Goal: Task Accomplishment & Management: Complete application form

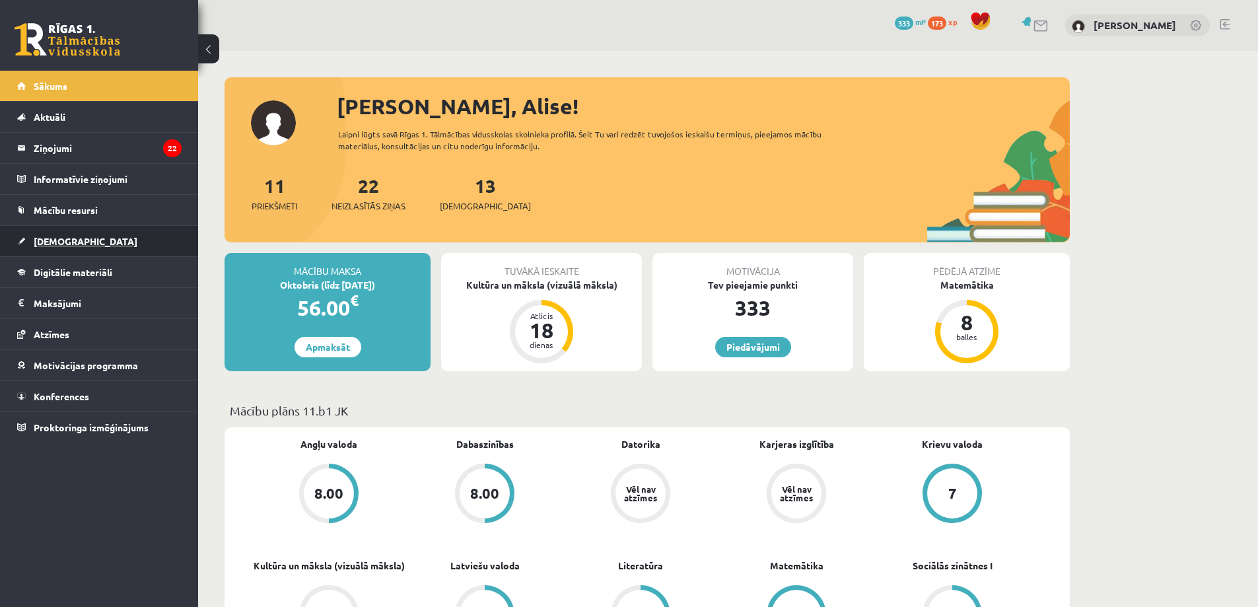
click at [75, 240] on link "[DEMOGRAPHIC_DATA]" at bounding box center [99, 241] width 164 height 30
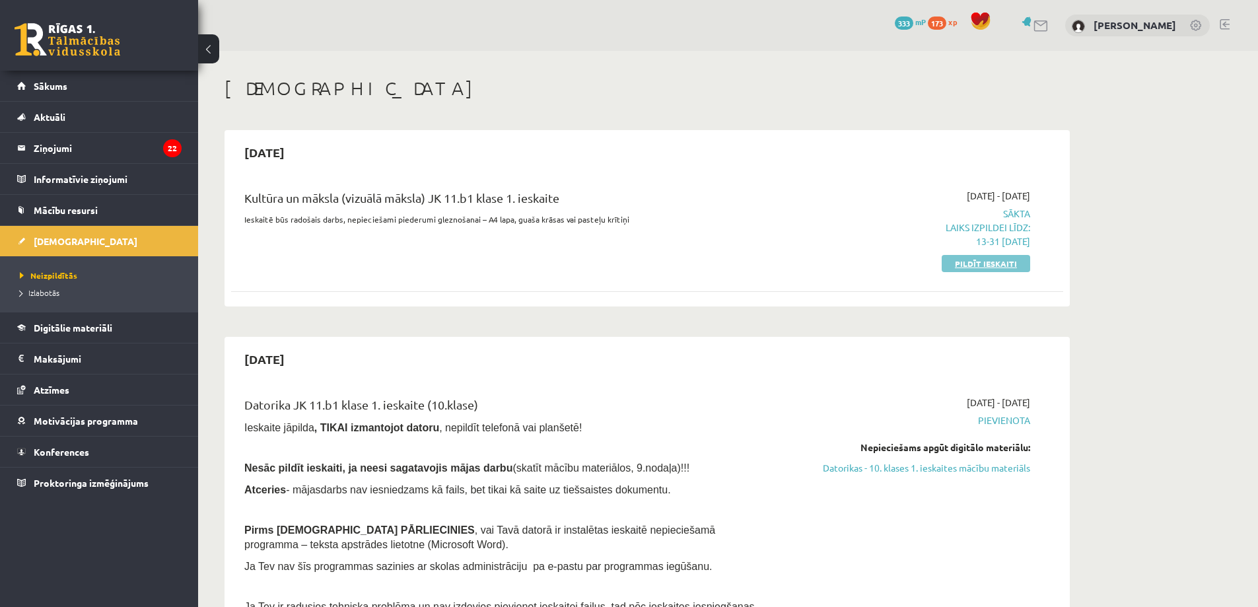
click at [966, 268] on link "Pildīt ieskaiti" at bounding box center [986, 263] width 88 height 17
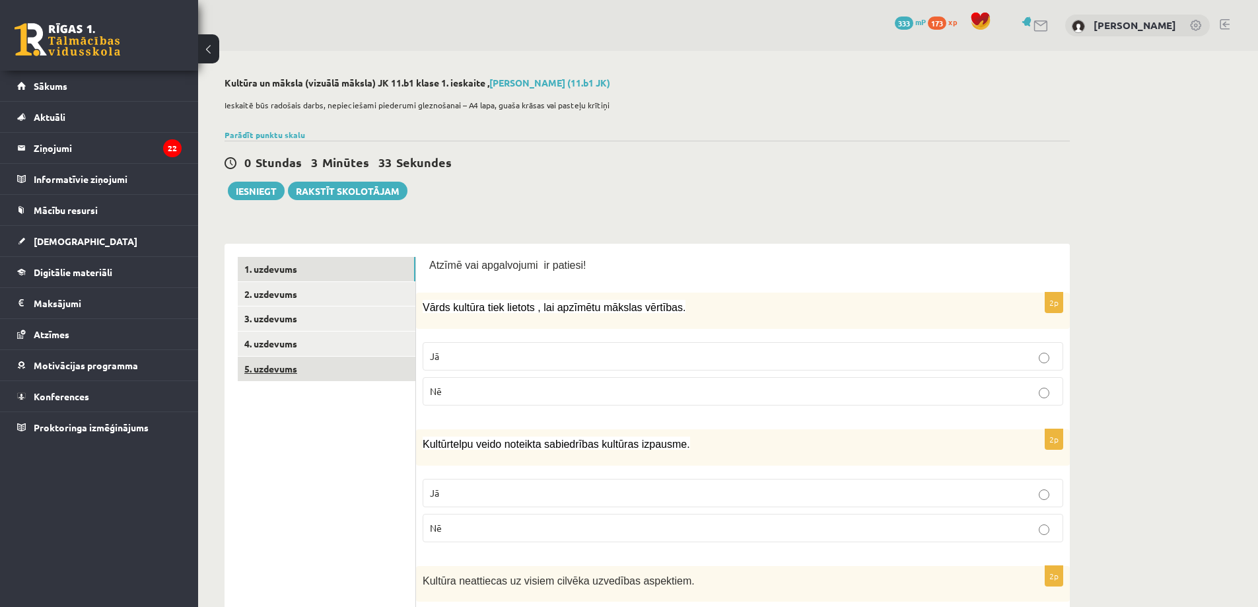
click at [328, 371] on link "5. uzdevums" at bounding box center [327, 369] width 178 height 24
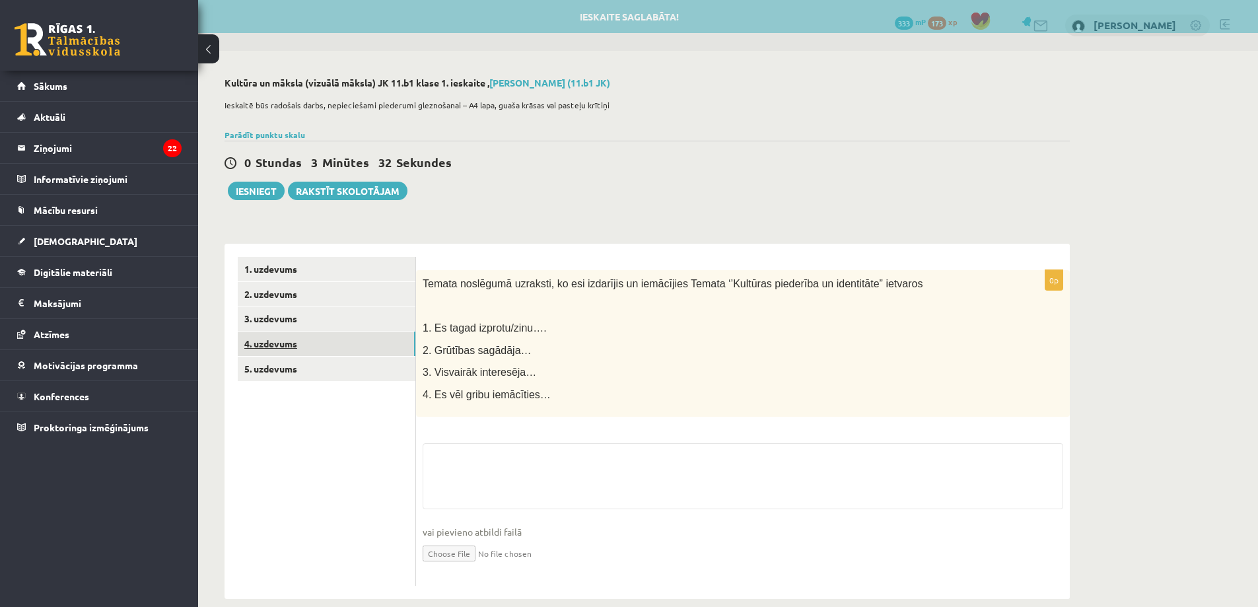
click at [323, 341] on link "4. uzdevums" at bounding box center [327, 344] width 178 height 24
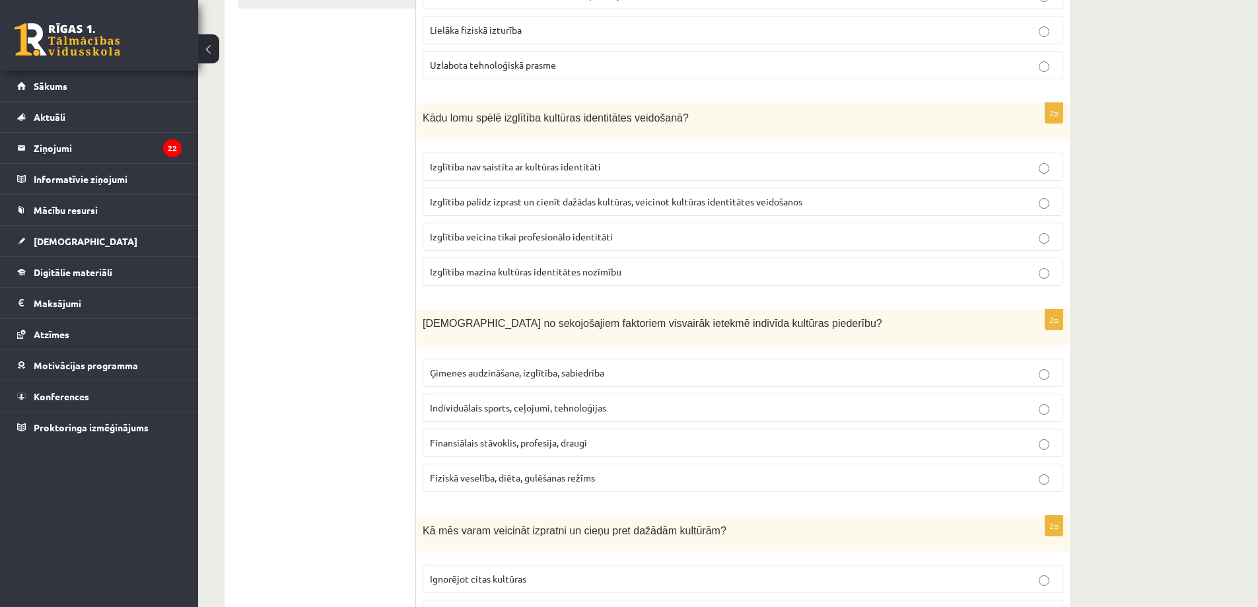
scroll to position [198, 0]
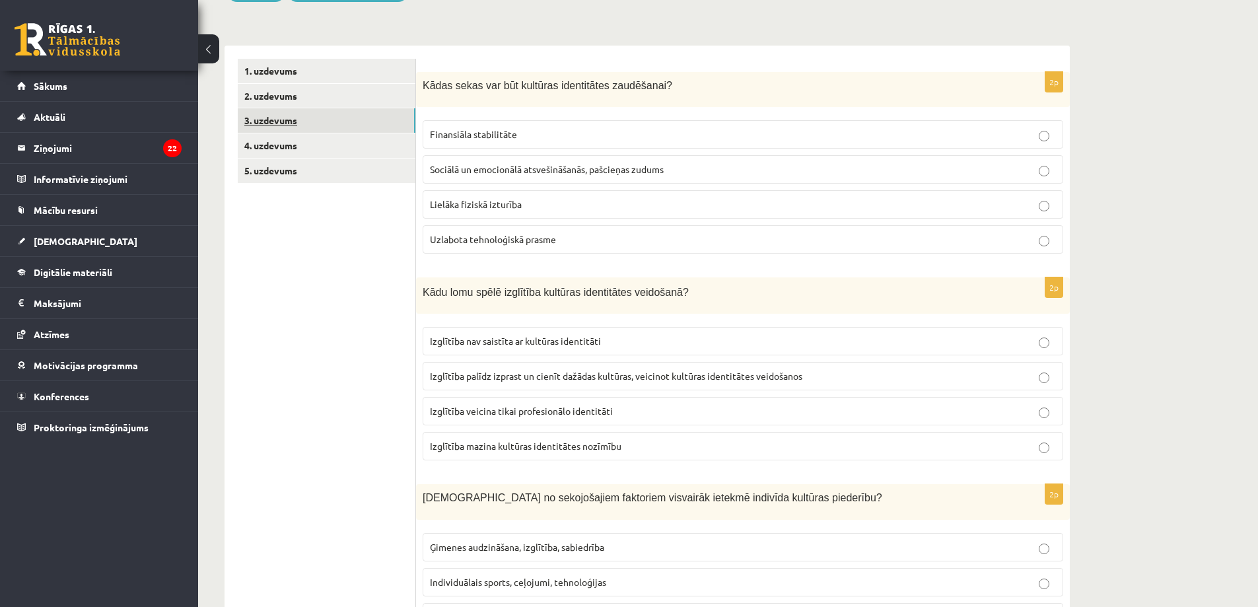
click at [303, 131] on link "3. uzdevums" at bounding box center [327, 120] width 178 height 24
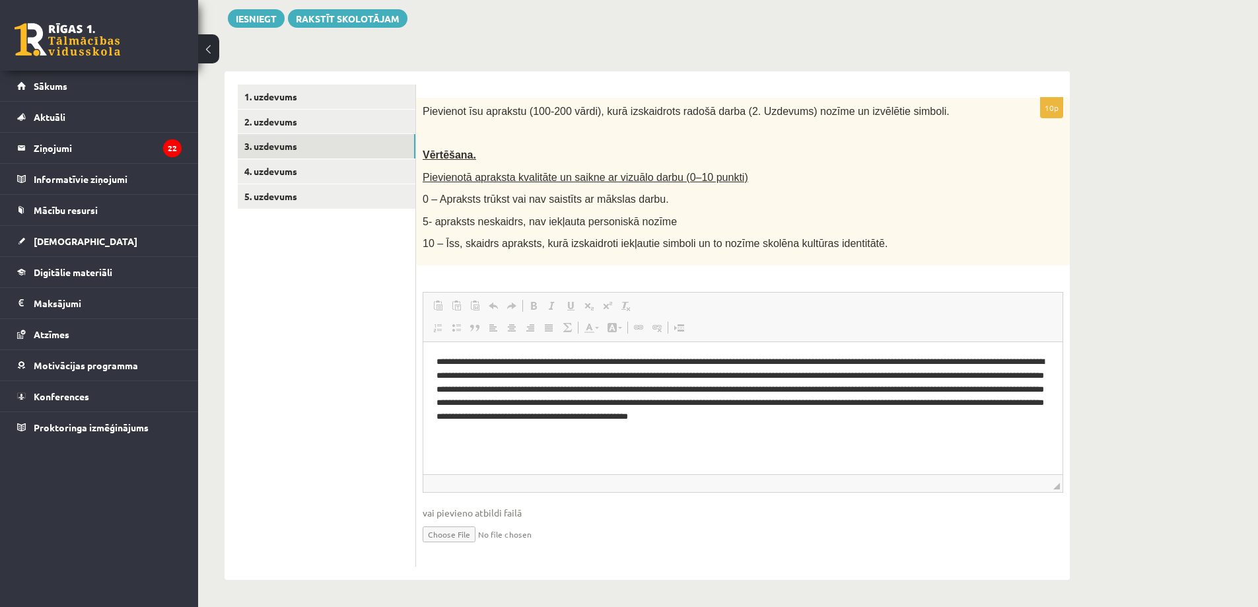
scroll to position [0, 0]
click at [302, 128] on link "2. uzdevums" at bounding box center [327, 122] width 178 height 24
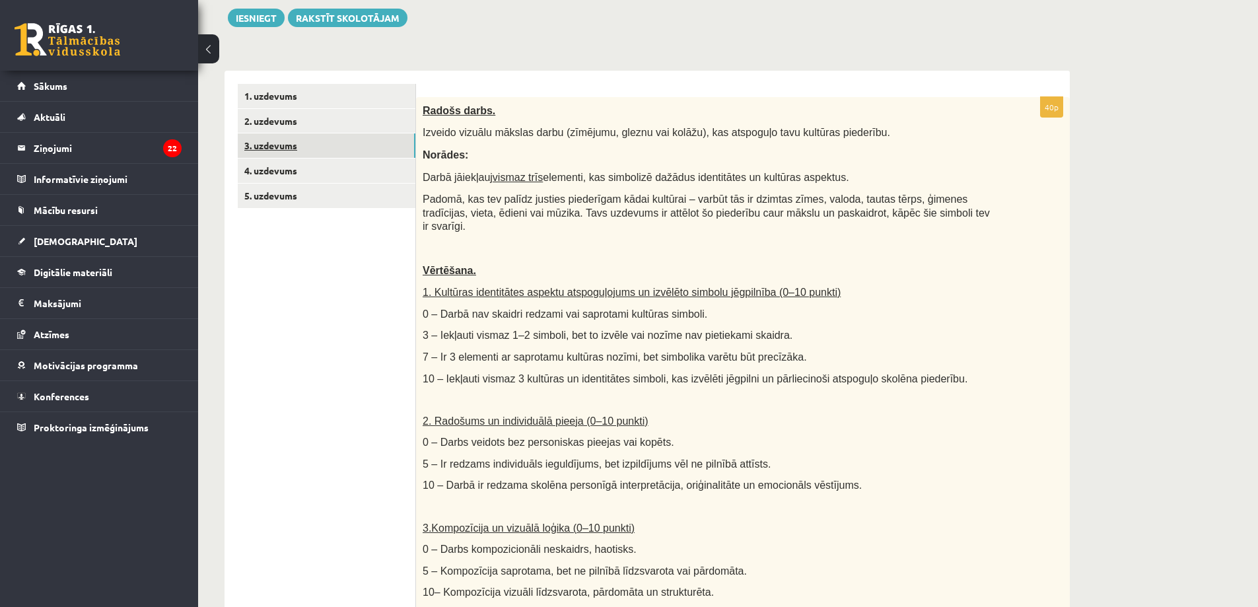
click at [311, 148] on link "3. uzdevums" at bounding box center [327, 145] width 178 height 24
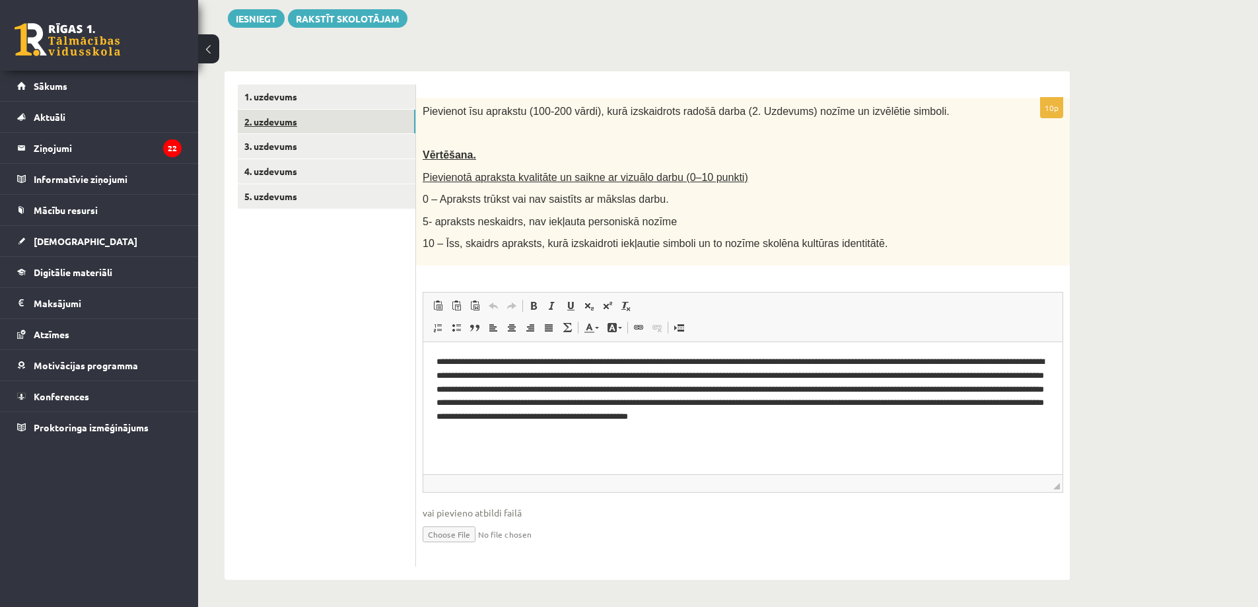
click at [308, 117] on link "2. uzdevums" at bounding box center [327, 122] width 178 height 24
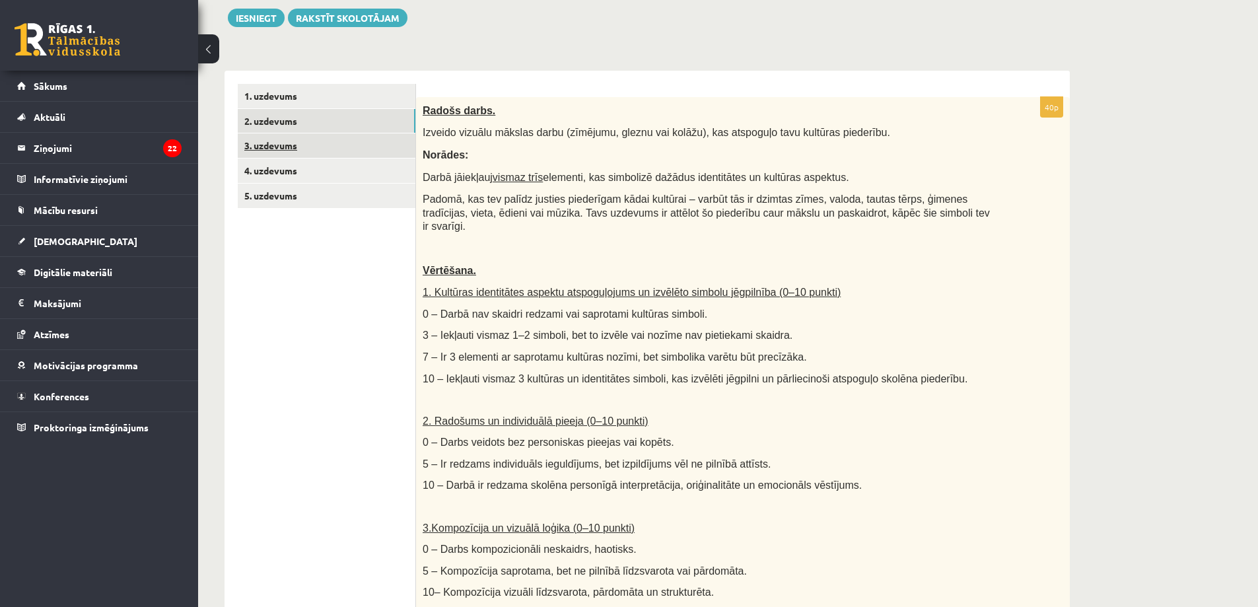
click at [312, 154] on link "3. uzdevums" at bounding box center [327, 145] width 178 height 24
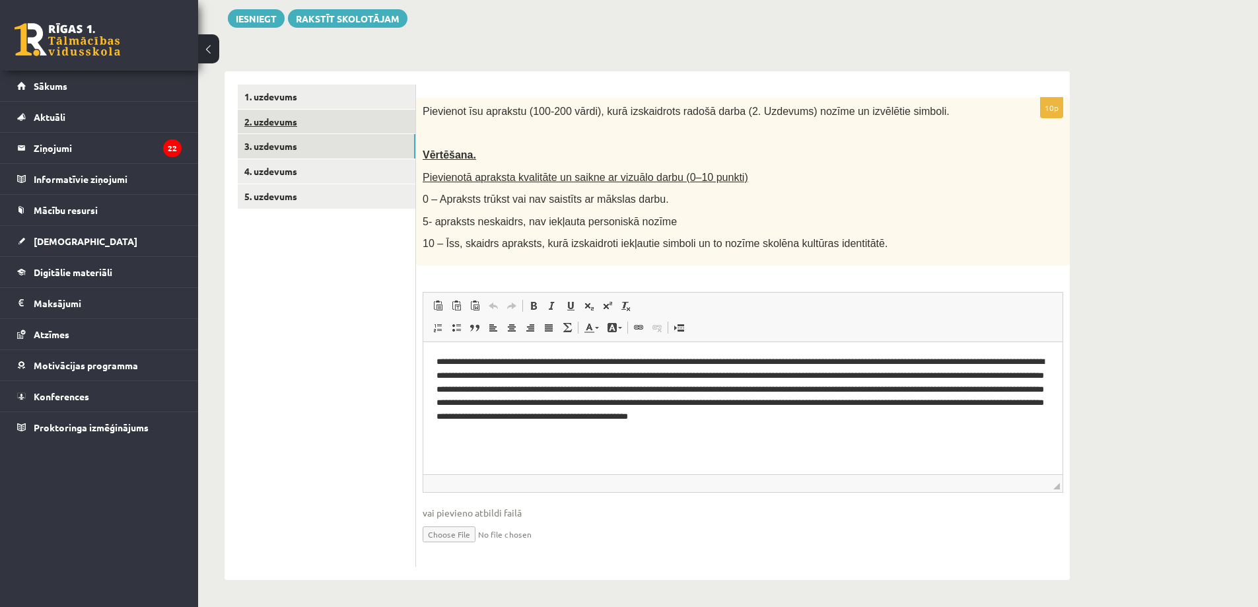
click at [309, 133] on link "2. uzdevums" at bounding box center [327, 122] width 178 height 24
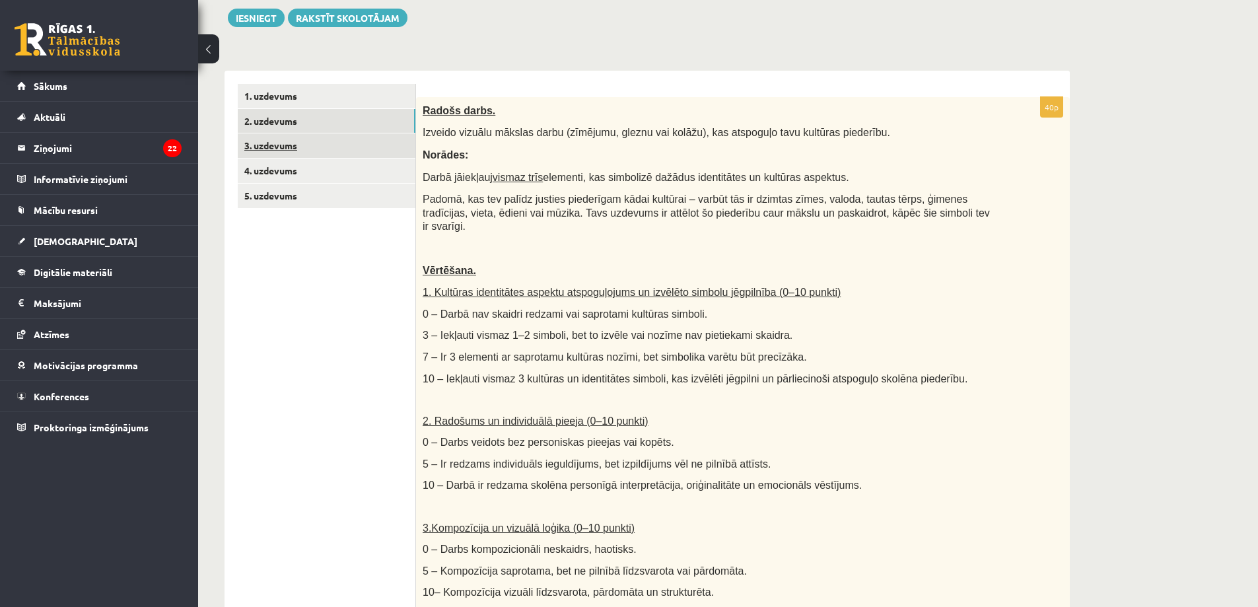
click at [315, 153] on link "3. uzdevums" at bounding box center [327, 145] width 178 height 24
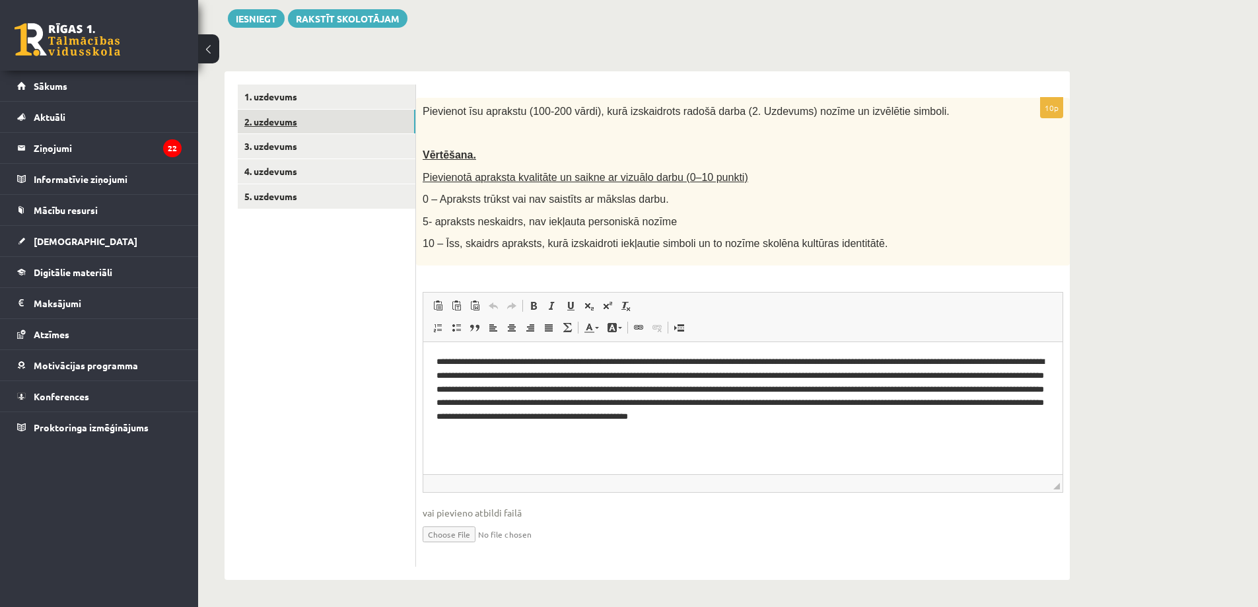
click at [332, 118] on link "2. uzdevums" at bounding box center [327, 122] width 178 height 24
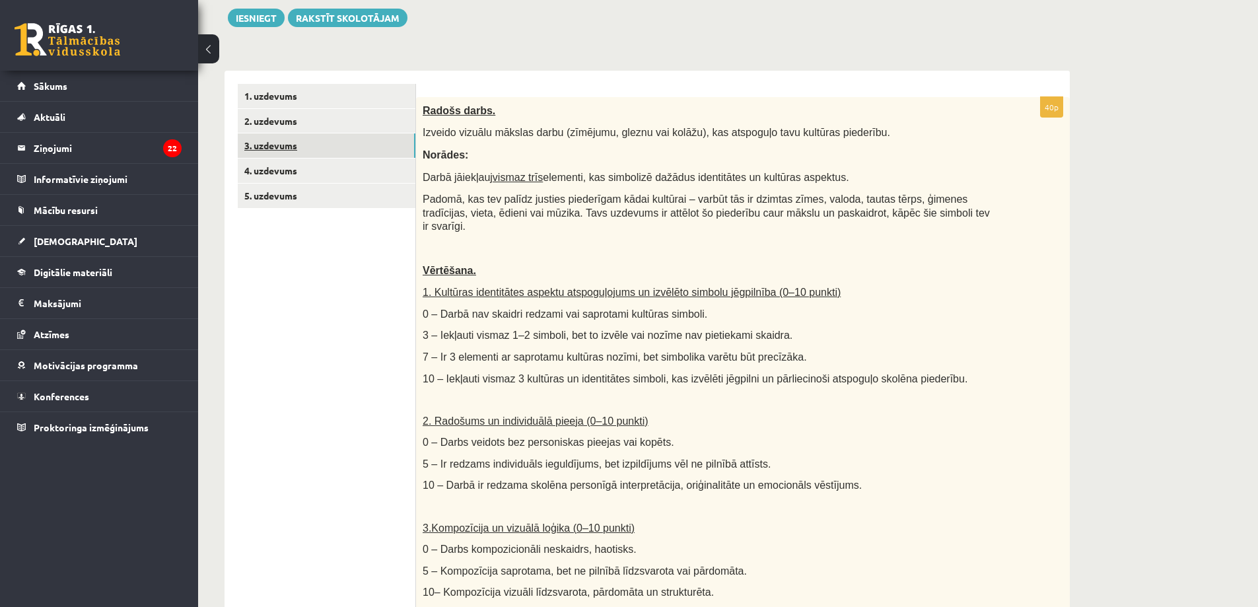
click at [331, 144] on link "3. uzdevums" at bounding box center [327, 145] width 178 height 24
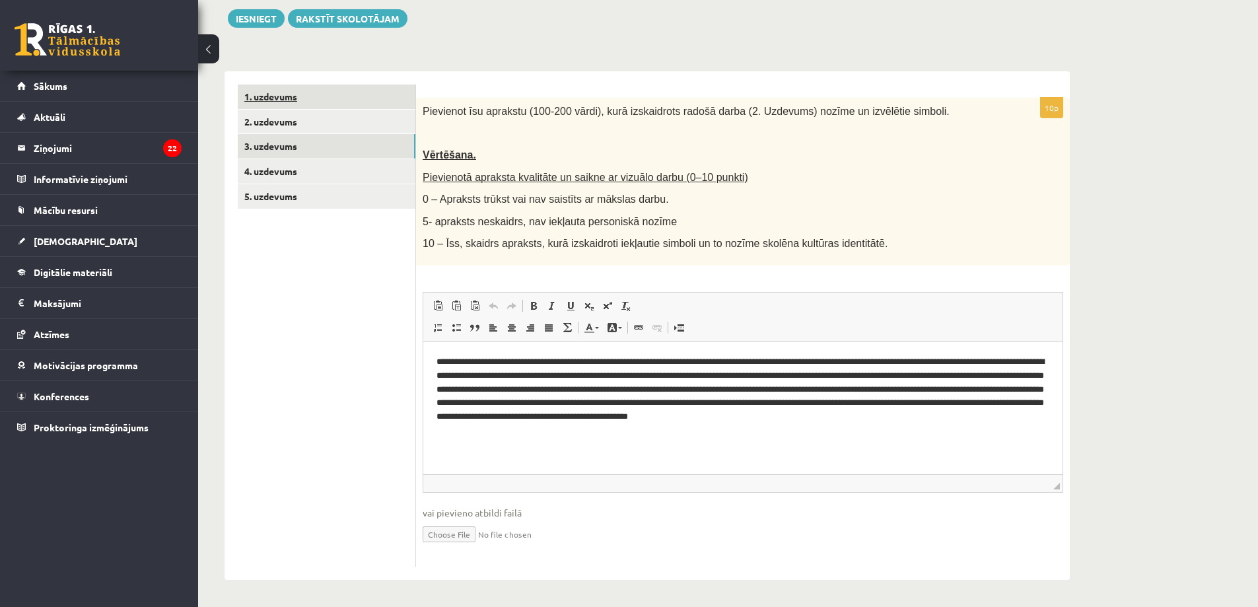
click at [299, 96] on link "1. uzdevums" at bounding box center [327, 97] width 178 height 24
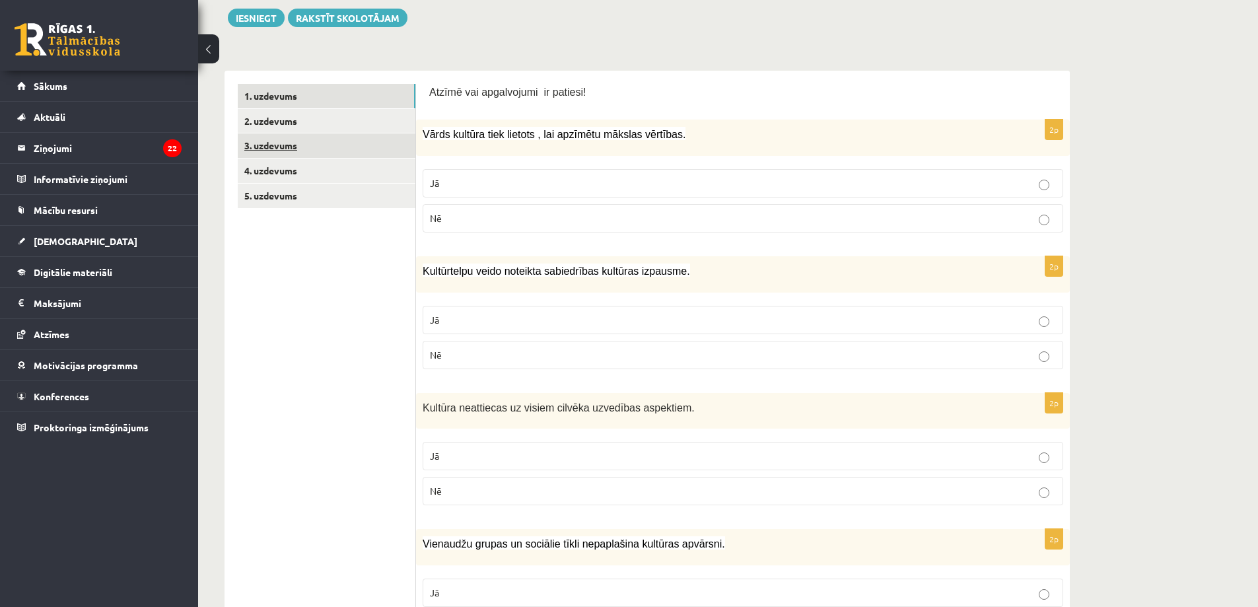
click at [299, 141] on link "3. uzdevums" at bounding box center [327, 145] width 178 height 24
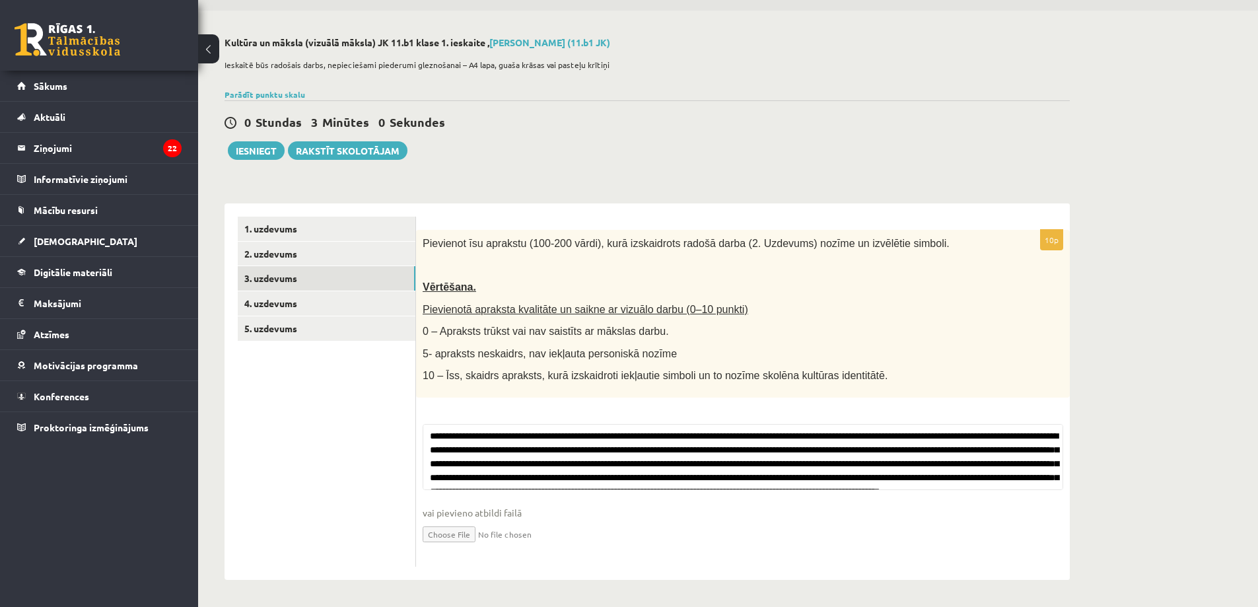
scroll to position [42, 0]
click at [301, 252] on ul "1. uzdevums 2. uzdevums 3. uzdevums 4. uzdevums 5. uzdevums" at bounding box center [327, 392] width 178 height 350
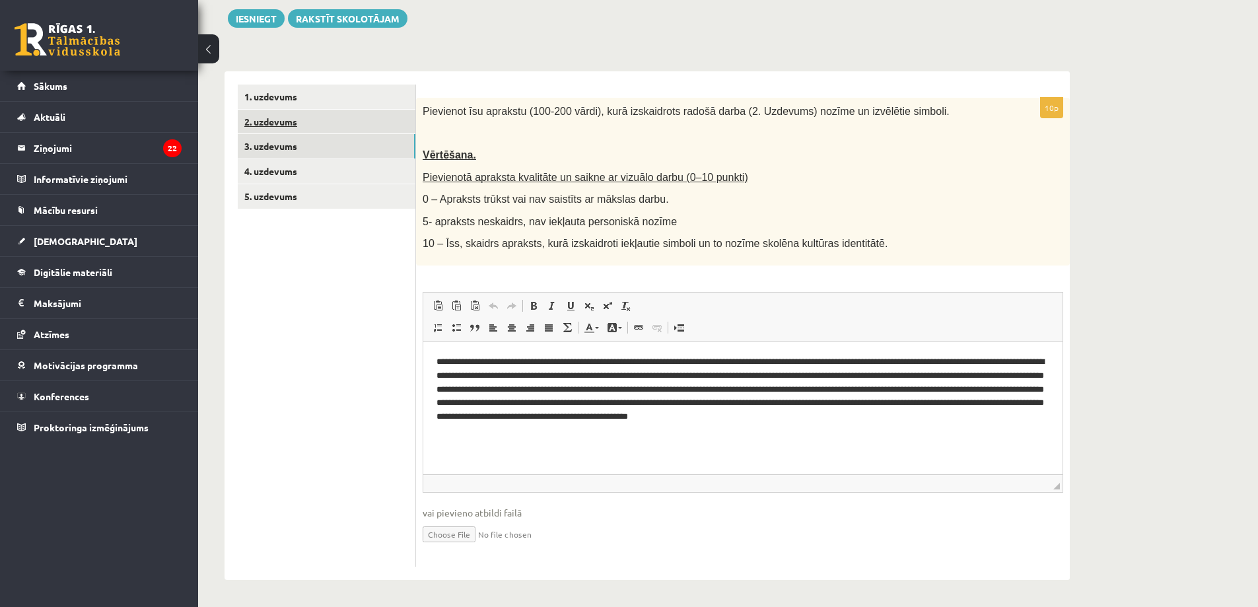
scroll to position [0, 0]
click at [293, 131] on link "2. uzdevums" at bounding box center [327, 122] width 178 height 24
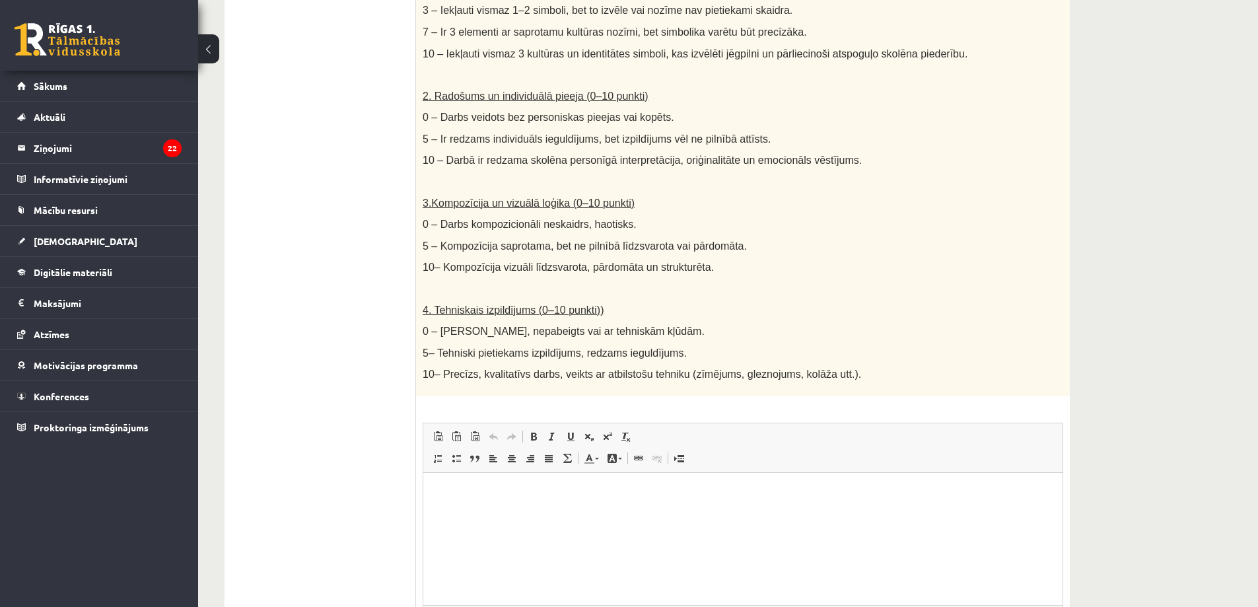
scroll to position [629, 0]
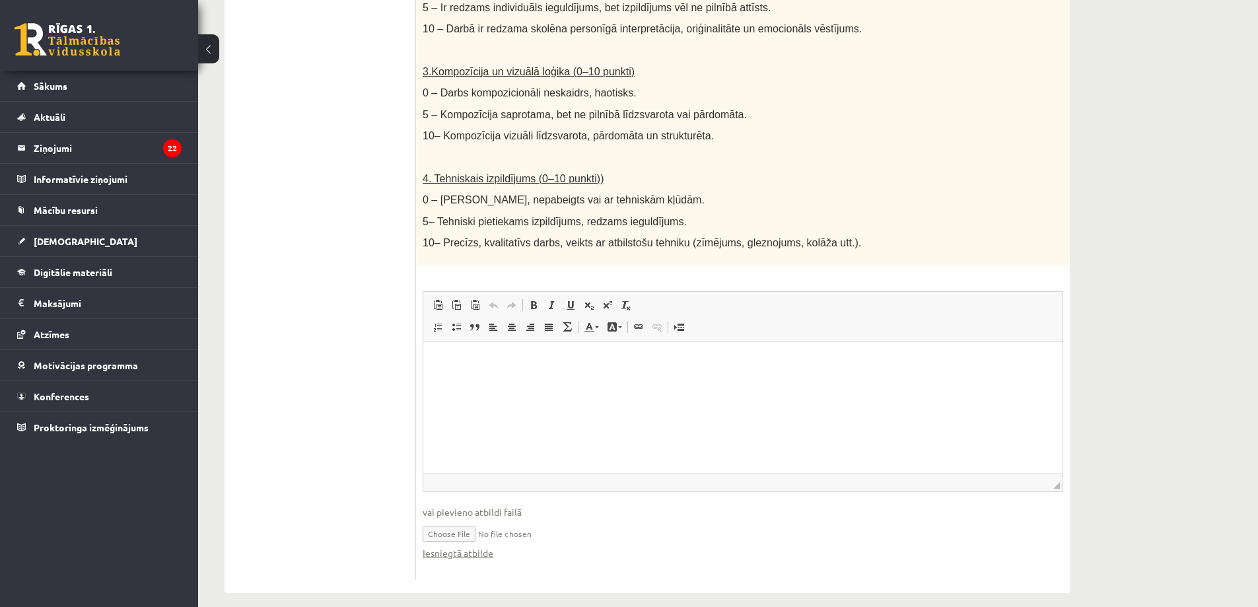
click at [475, 549] on fieldset "Rich Text Editor, wiswyg-editor-user-answer-47433807703180 Redaktora rīkjoslas …" at bounding box center [743, 432] width 641 height 282
click at [475, 546] on link "Iesniegtā atbilde" at bounding box center [458, 553] width 71 height 14
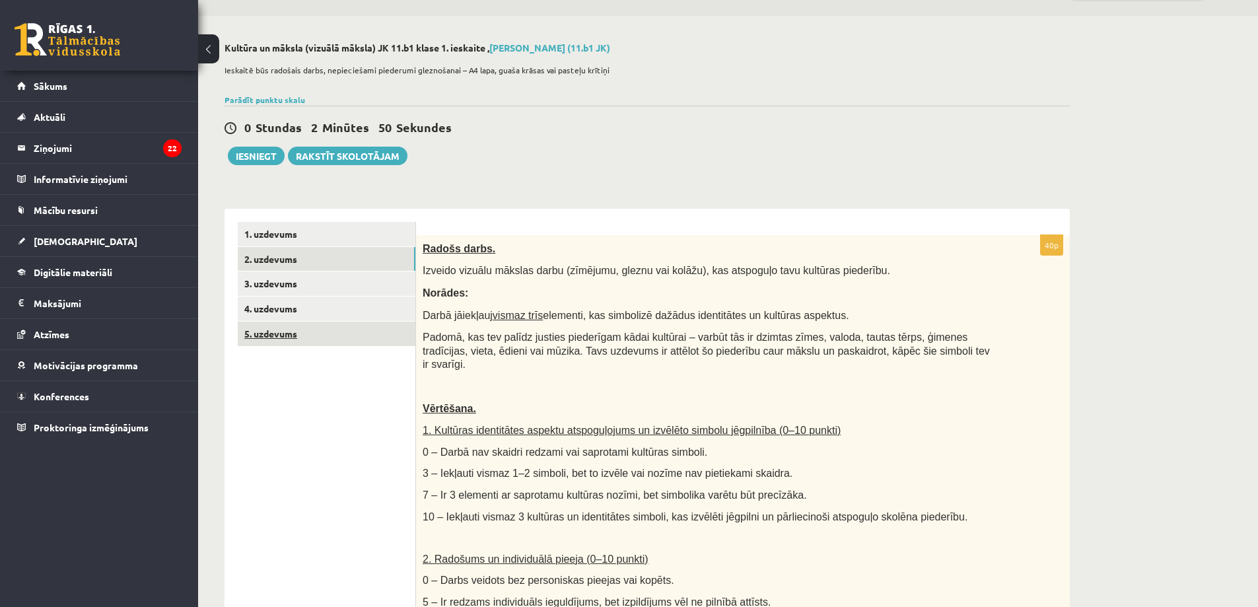
click at [289, 325] on link "5. uzdevums" at bounding box center [327, 334] width 178 height 24
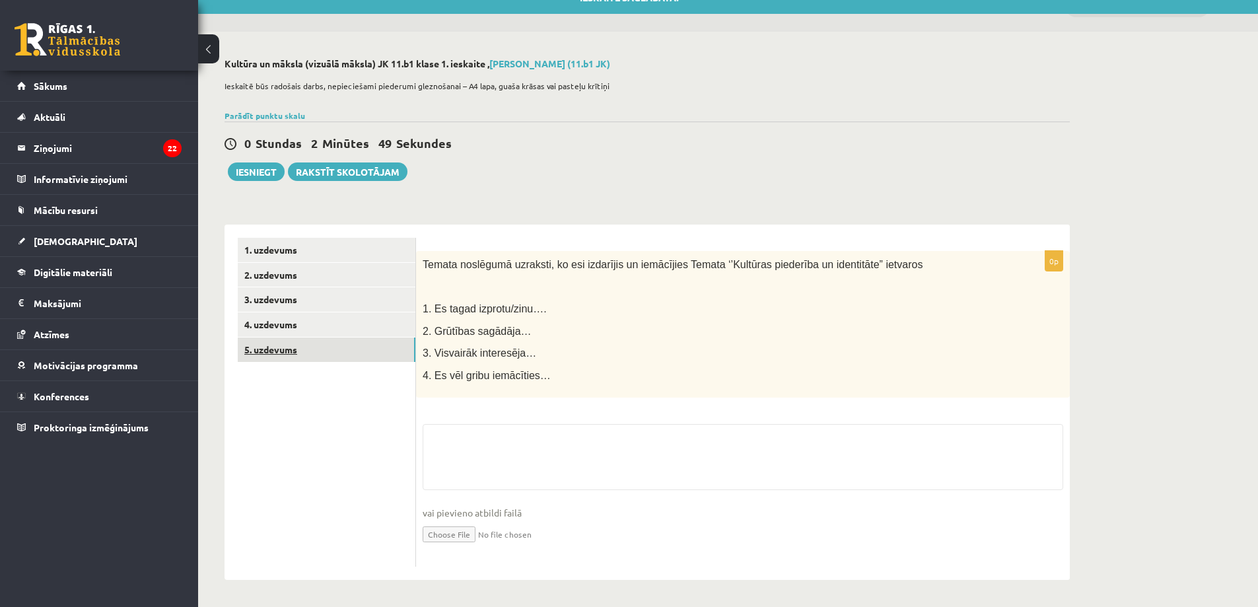
scroll to position [20, 0]
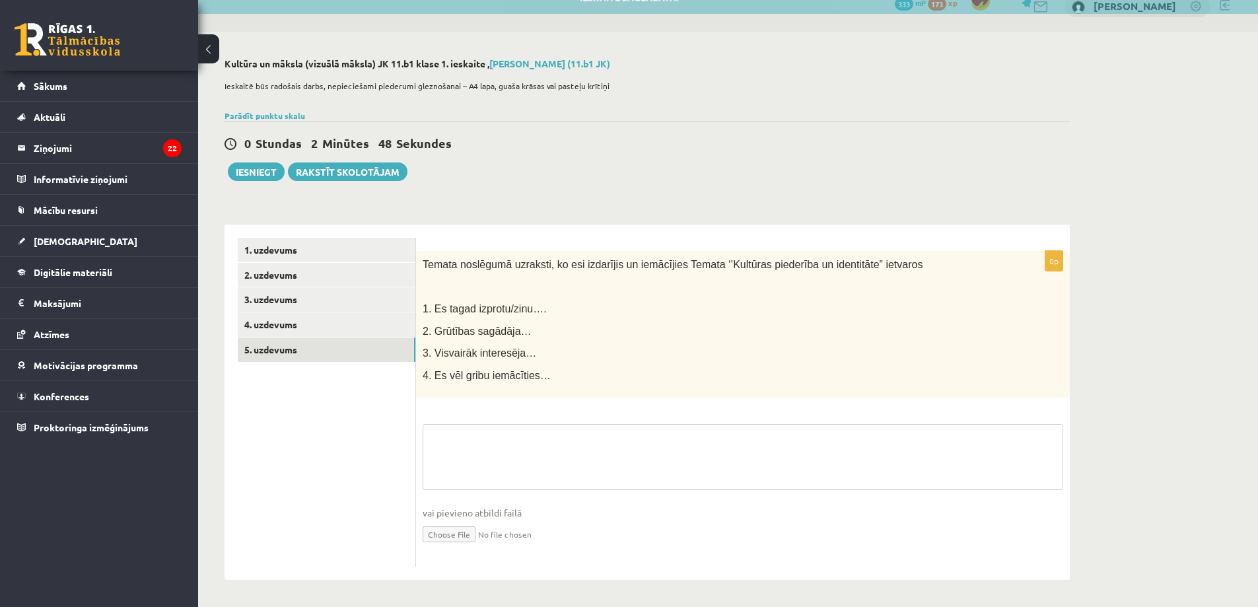
click at [488, 425] on textarea at bounding box center [743, 457] width 641 height 66
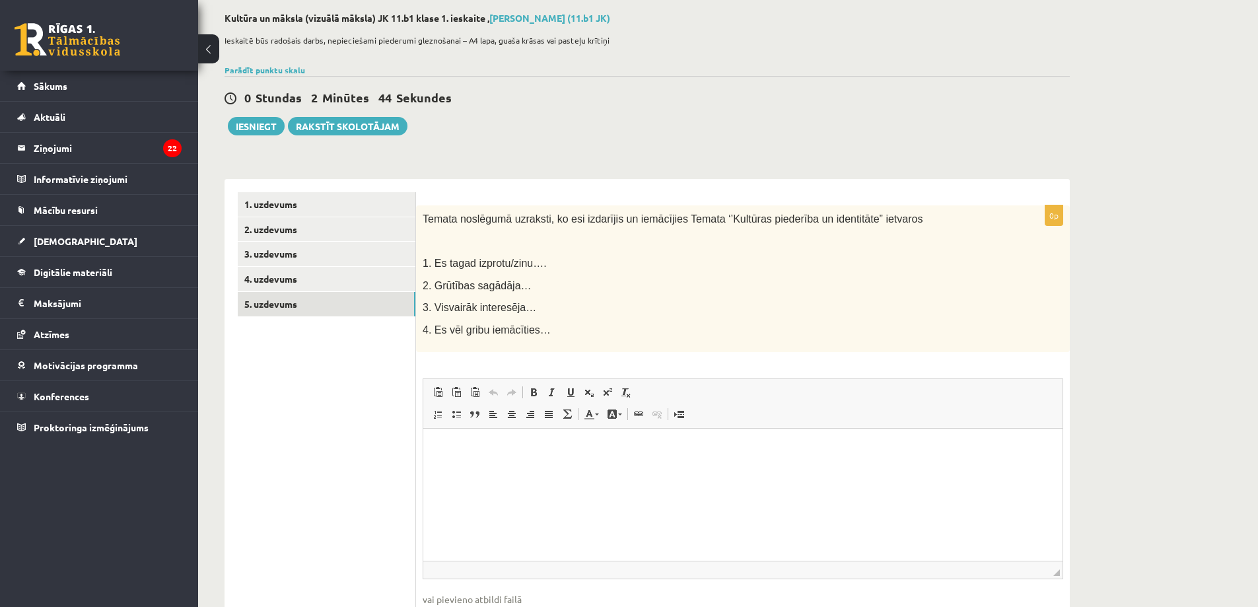
scroll to position [87, 0]
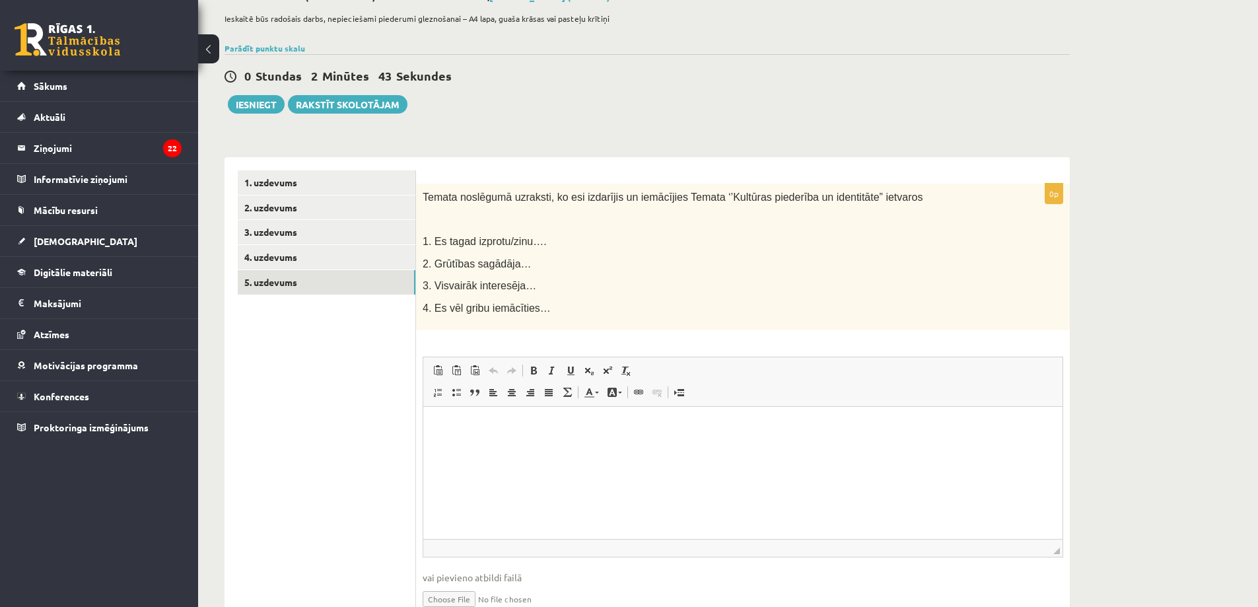
click at [507, 420] on p "Bagātinātā teksta redaktors, wiswyg-editor-user-answer-47433797578540" at bounding box center [743, 427] width 613 height 14
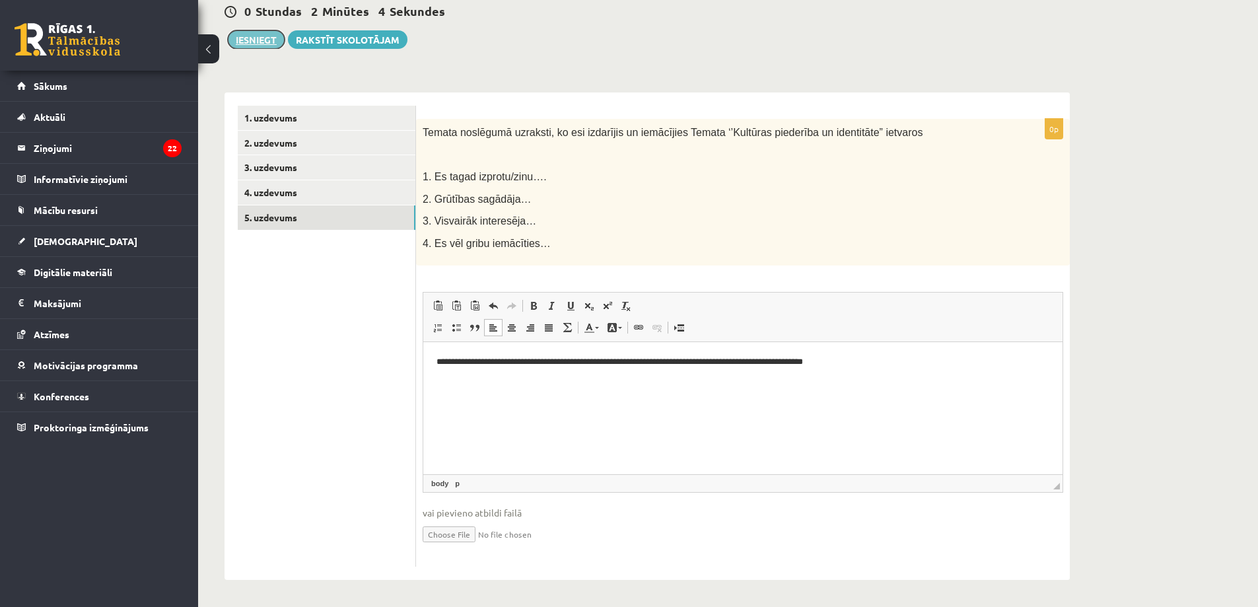
click at [275, 42] on button "Iesniegt" at bounding box center [256, 39] width 57 height 18
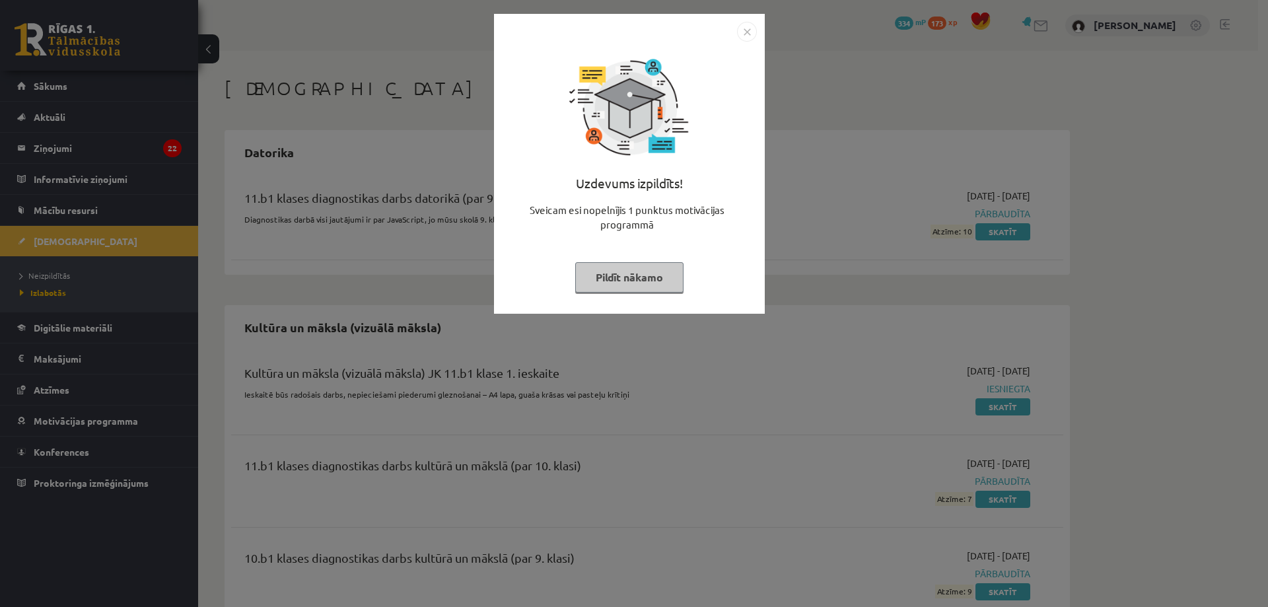
click at [753, 30] on img "Close" at bounding box center [747, 32] width 20 height 20
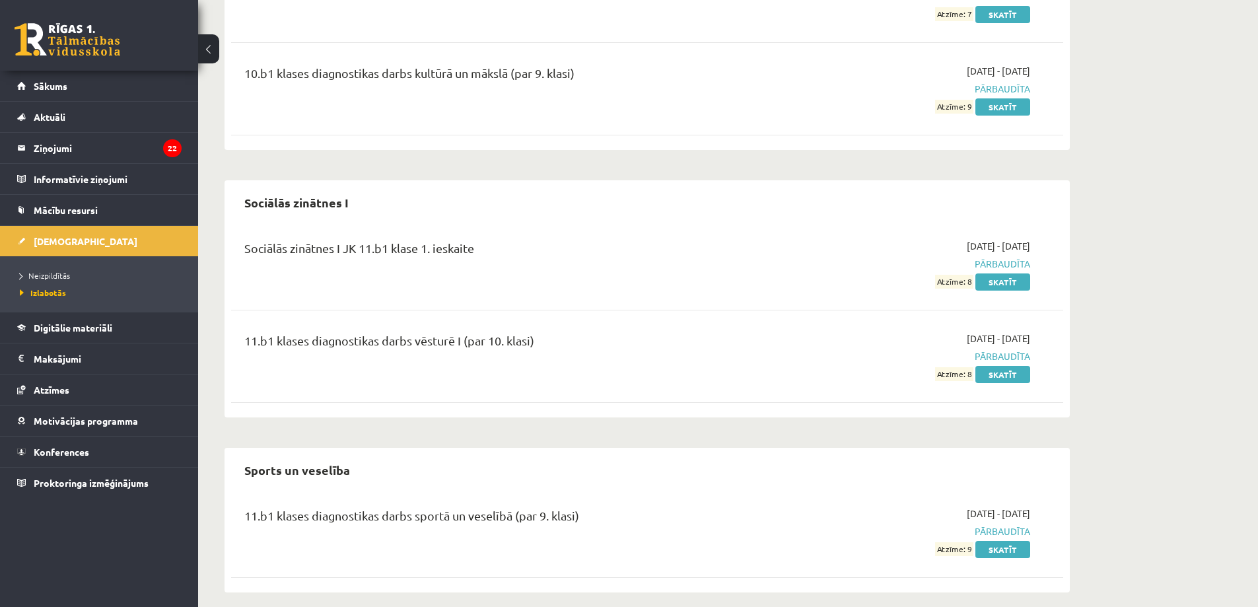
scroll to position [497, 0]
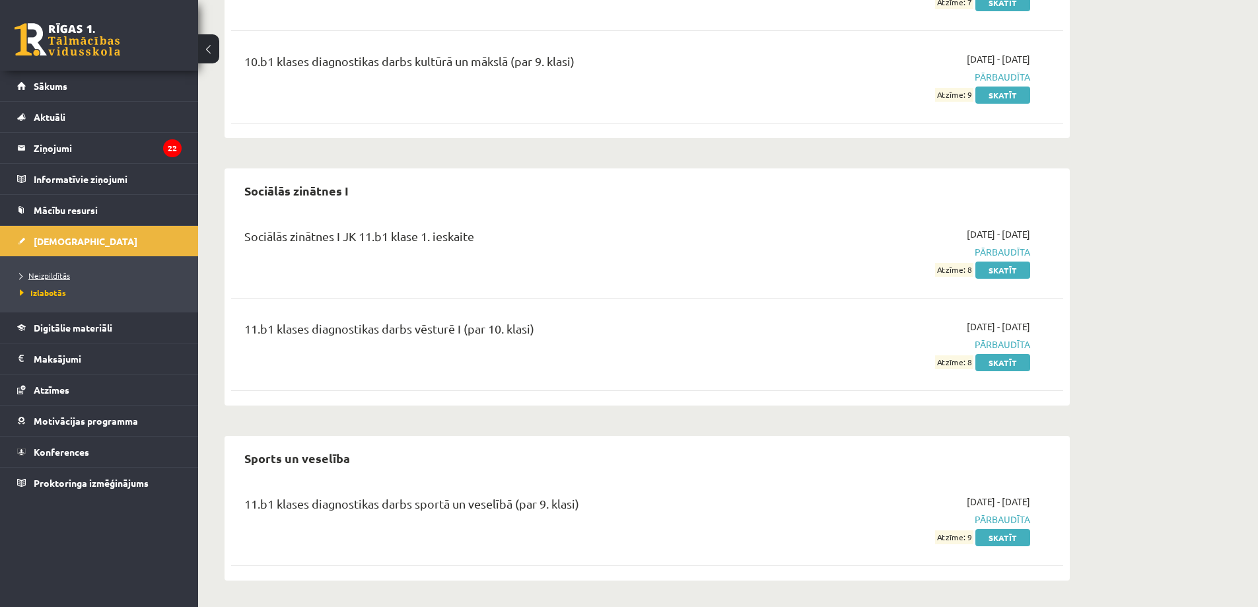
click at [55, 273] on span "Neizpildītās" at bounding box center [45, 275] width 50 height 11
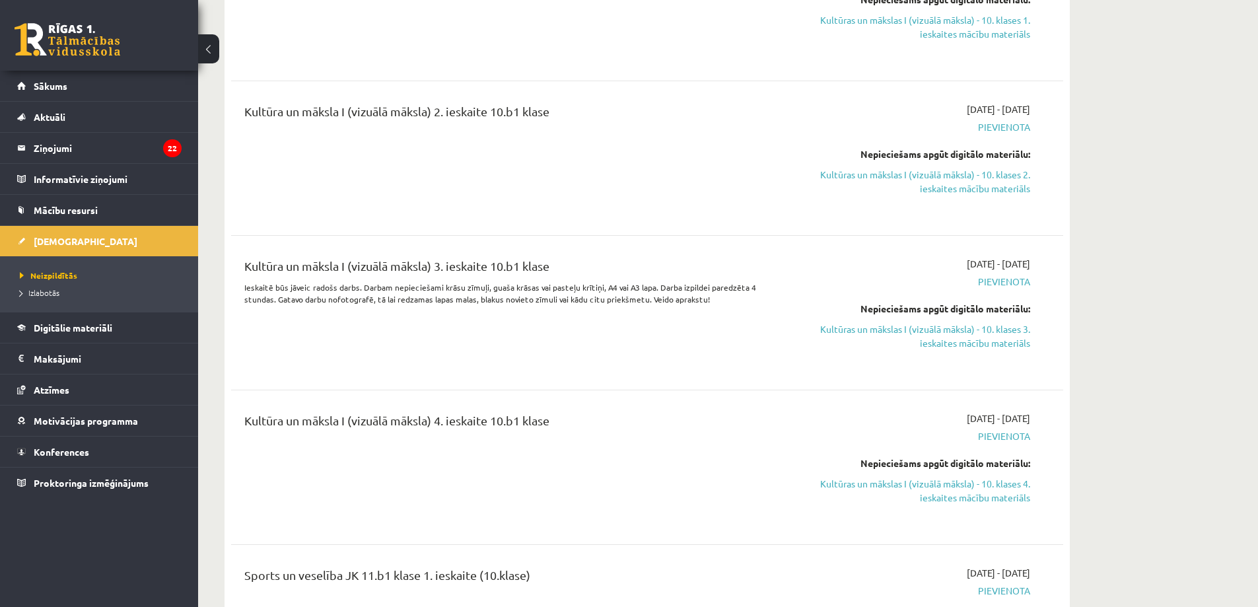
scroll to position [1387, 0]
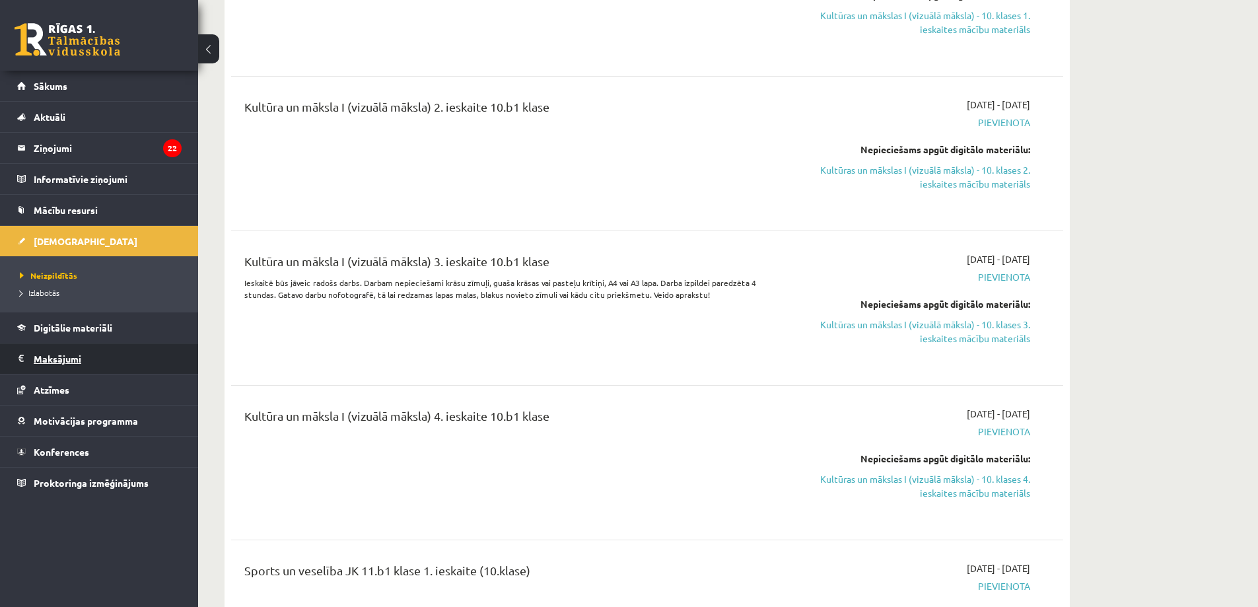
click at [119, 363] on legend "Maksājumi 0" at bounding box center [108, 358] width 148 height 30
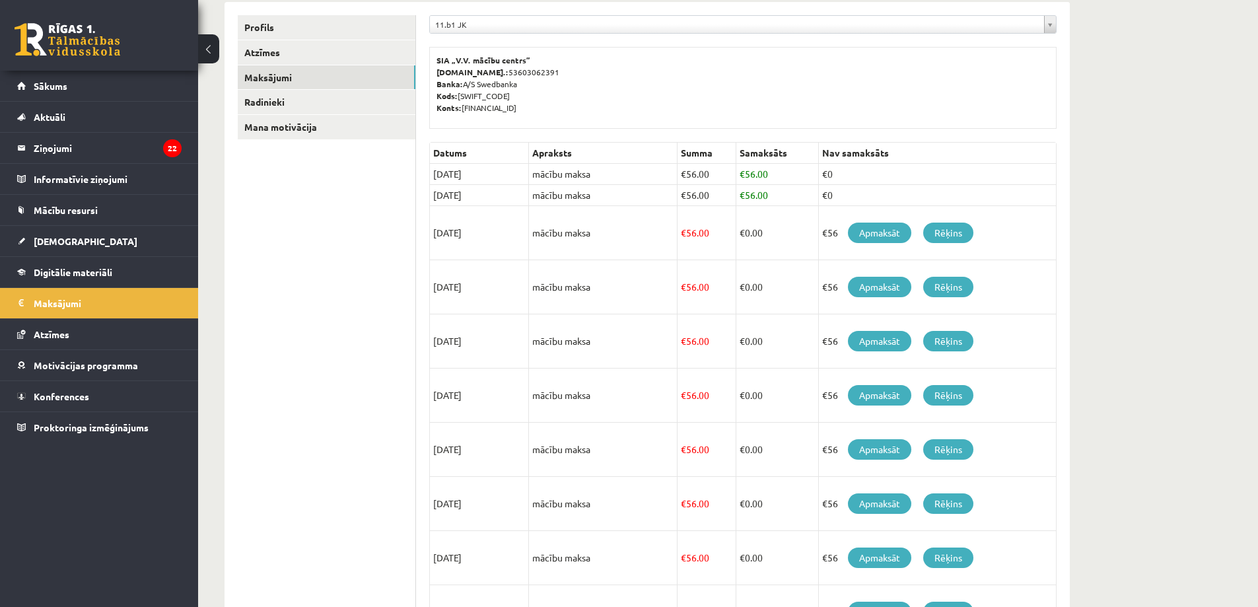
scroll to position [164, 0]
